Goal: Information Seeking & Learning: Learn about a topic

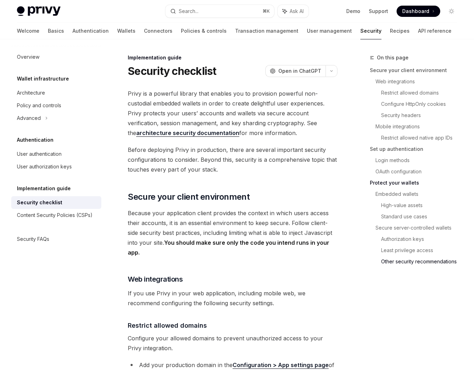
scroll to position [1675, 0]
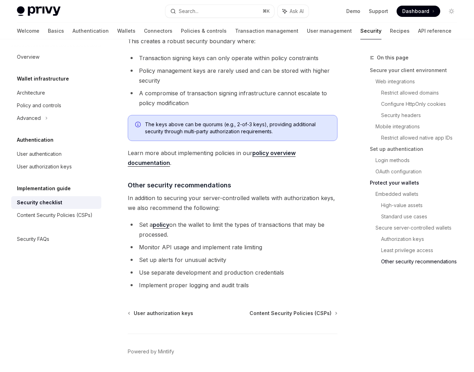
click at [84, 271] on div "Overview Wallet infrastructure Architecture Policy and controls Advanced Authen…" at bounding box center [61, 205] width 101 height 333
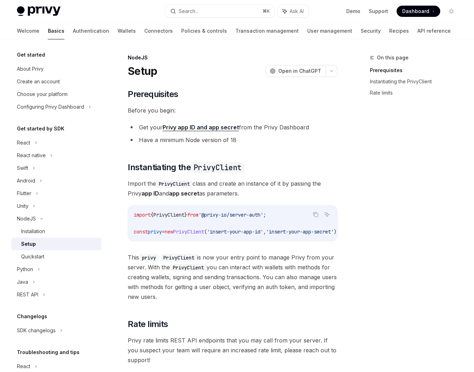
click at [266, 156] on div "​ Prerequisites Before you begin: Get your Privy app ID and app secret from the…" at bounding box center [233, 240] width 210 height 303
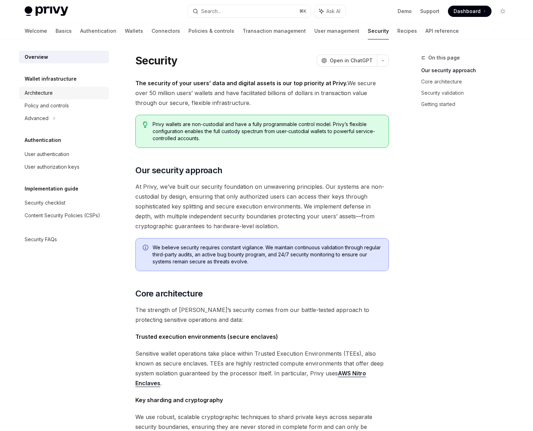
click at [105, 87] on link "Architecture" at bounding box center [64, 93] width 90 height 13
type textarea "*"
